Goal: Information Seeking & Learning: Understand process/instructions

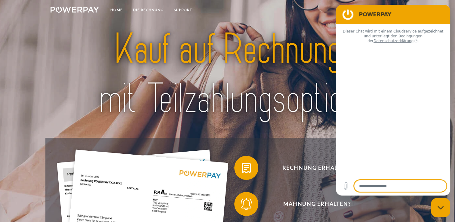
type textarea "*"
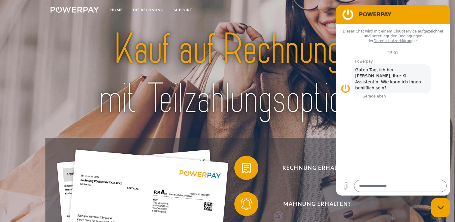
click at [149, 9] on link "DIE RECHNUNG" at bounding box center [148, 10] width 41 height 11
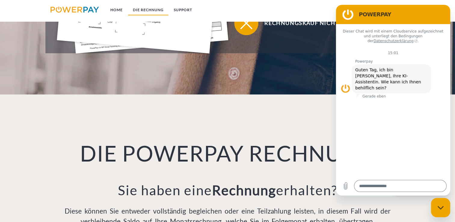
scroll to position [421, 0]
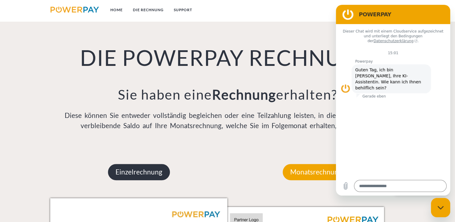
click at [144, 175] on p "Einzelrechnung" at bounding box center [139, 172] width 62 height 16
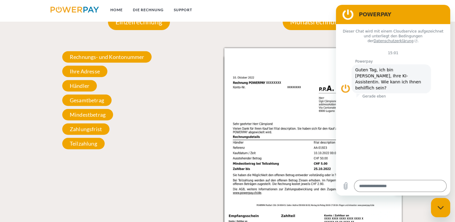
scroll to position [571, 0]
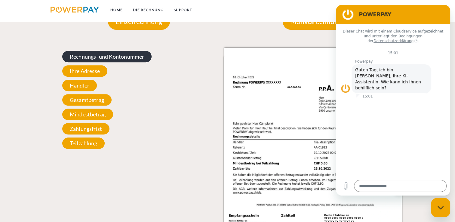
click at [114, 60] on span "Rechnungs- und Kontonummer" at bounding box center [107, 56] width 90 height 11
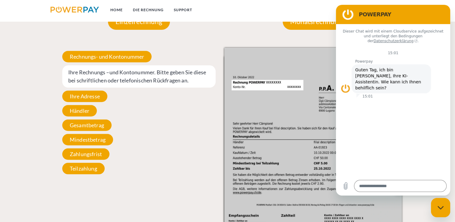
click at [181, 161] on div "Rechnungs- und Kontonummer Ihre Rechnungs –und Kontonummer. Bitte geben Sie die…" at bounding box center [138, 112] width 177 height 129
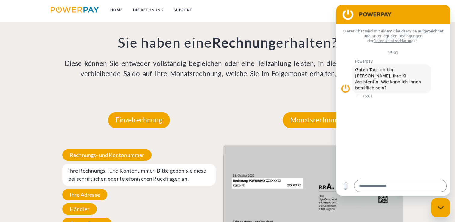
scroll to position [451, 0]
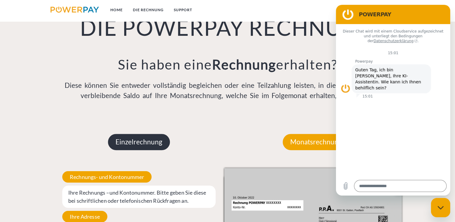
click at [152, 141] on p "Einzelrechnung" at bounding box center [139, 142] width 62 height 16
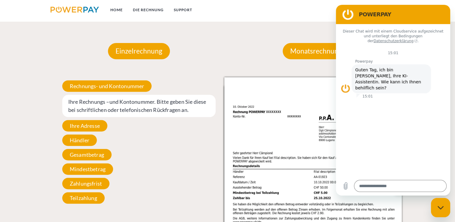
scroll to position [541, 0]
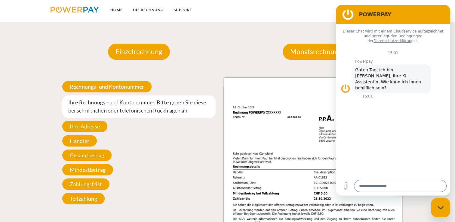
click at [284, 126] on img at bounding box center [312, 203] width 177 height 250
click at [70, 129] on span "Ihre Adresse" at bounding box center [84, 126] width 45 height 11
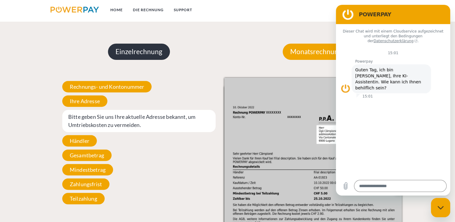
click at [142, 56] on p "Einzelrechnung" at bounding box center [139, 52] width 62 height 16
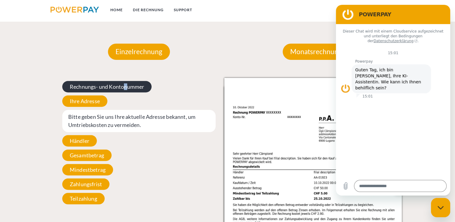
click at [126, 89] on span "Rechnungs- und Kontonummer" at bounding box center [107, 86] width 90 height 11
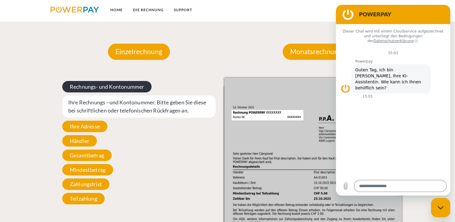
drag, startPoint x: 126, startPoint y: 89, endPoint x: 102, endPoint y: 87, distance: 23.8
click at [102, 87] on span "Rechnungs- und Kontonummer" at bounding box center [107, 86] width 90 height 11
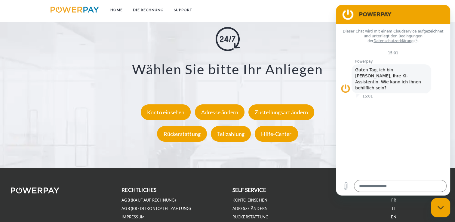
scroll to position [1112, 0]
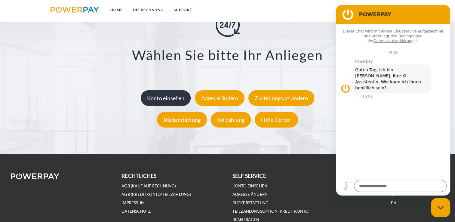
click at [164, 104] on div "Konto einsehen" at bounding box center [166, 98] width 50 height 16
